Goal: Register for event/course

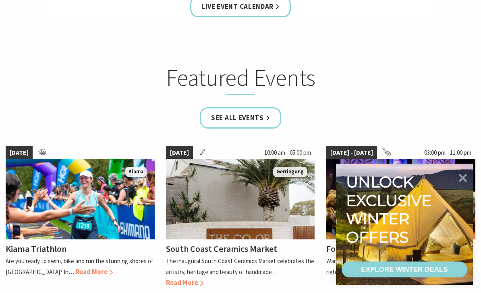
scroll to position [436, 0]
click at [246, 116] on link "See all Events" at bounding box center [240, 117] width 81 height 21
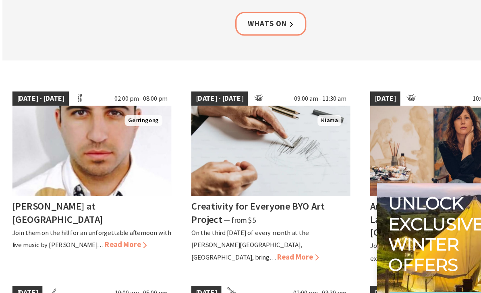
scroll to position [168, 0]
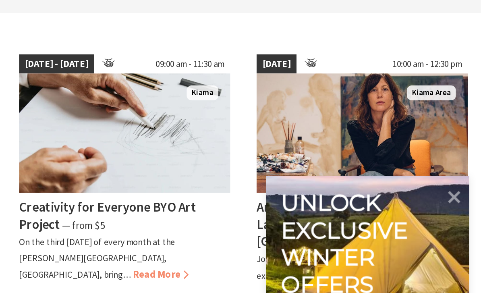
click at [459, 174] on icon at bounding box center [463, 178] width 8 height 8
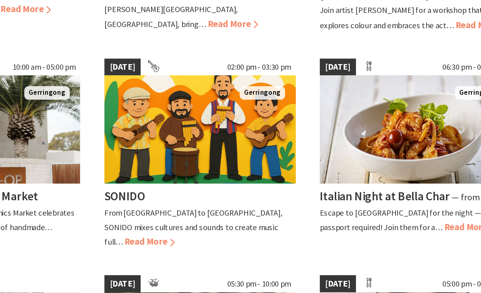
scroll to position [326, 0]
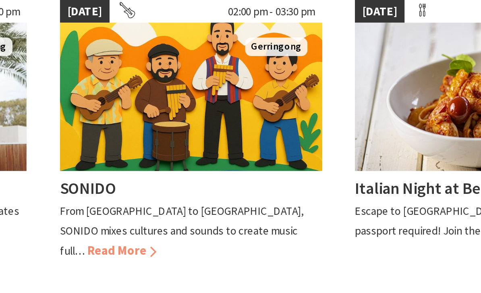
click at [184, 230] on span "Read More" at bounding box center [202, 234] width 37 height 9
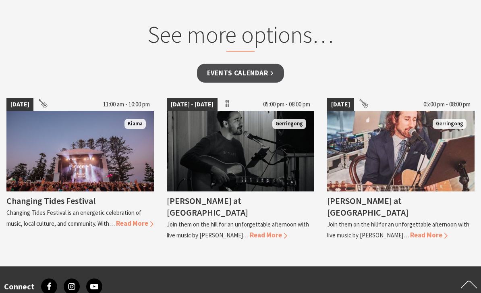
scroll to position [594, 0]
